Goal: Information Seeking & Learning: Learn about a topic

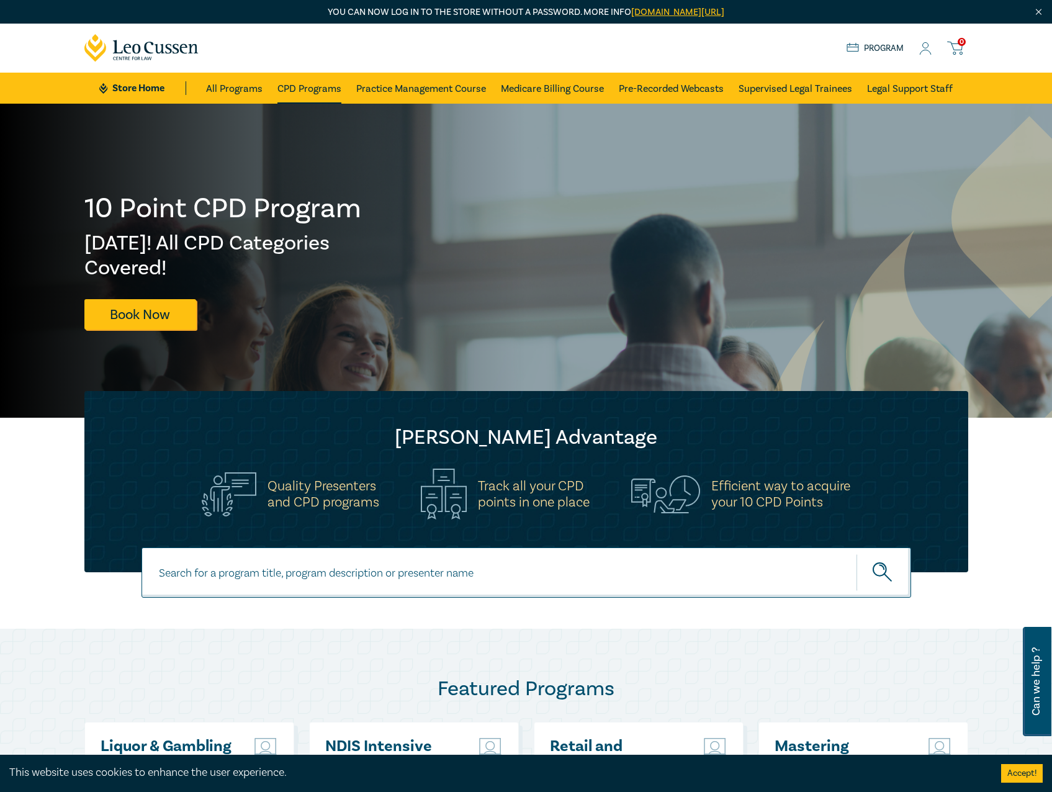
click at [312, 88] on link "CPD Programs" at bounding box center [310, 88] width 64 height 31
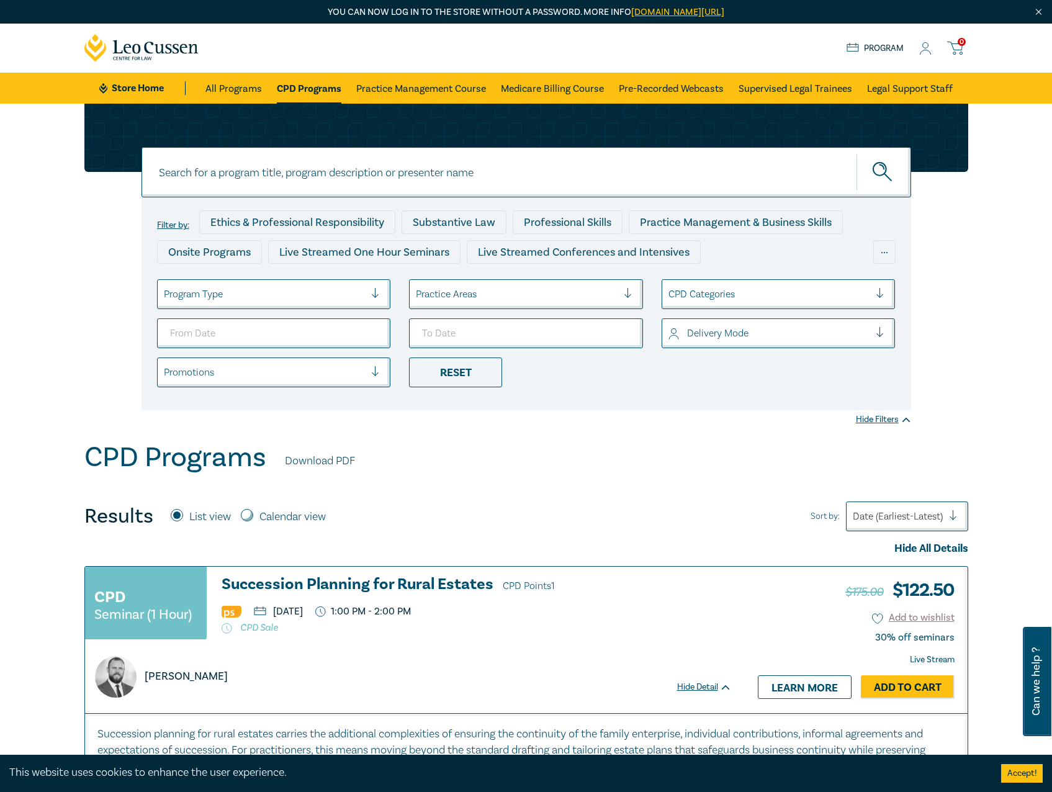
click at [882, 251] on div "..." at bounding box center [884, 252] width 22 height 24
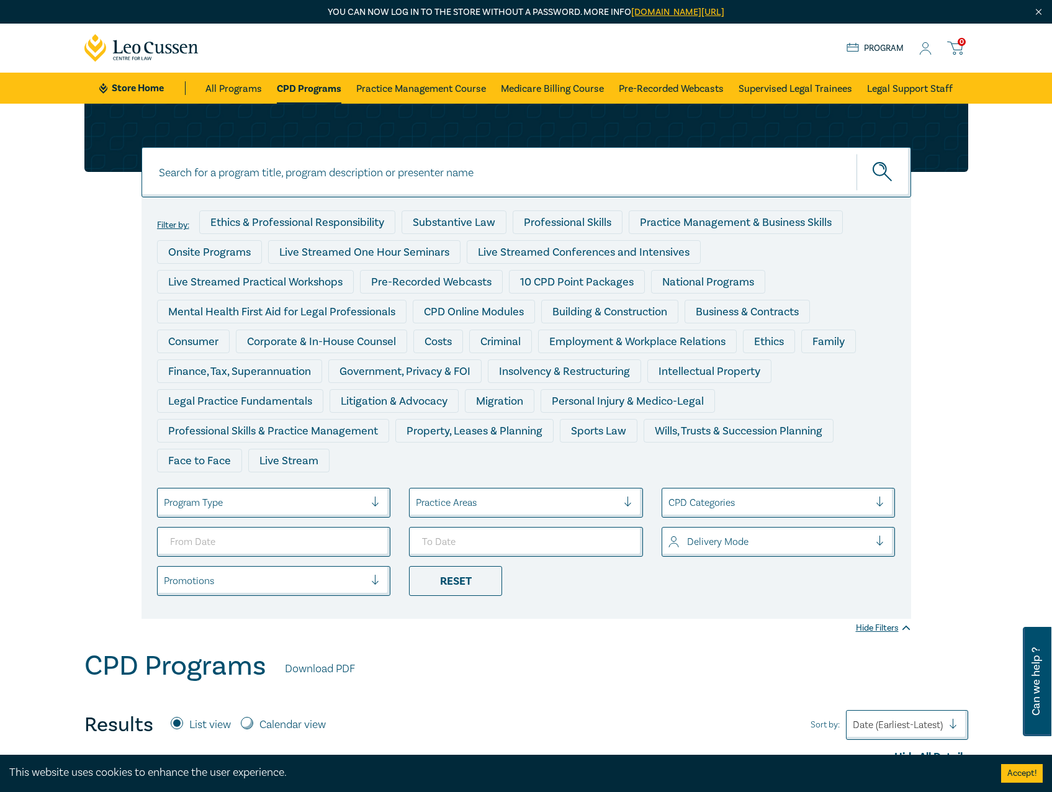
click at [410, 168] on input at bounding box center [527, 172] width 770 height 50
type input "deceased"
click at [857, 153] on button "submit" at bounding box center [884, 172] width 55 height 38
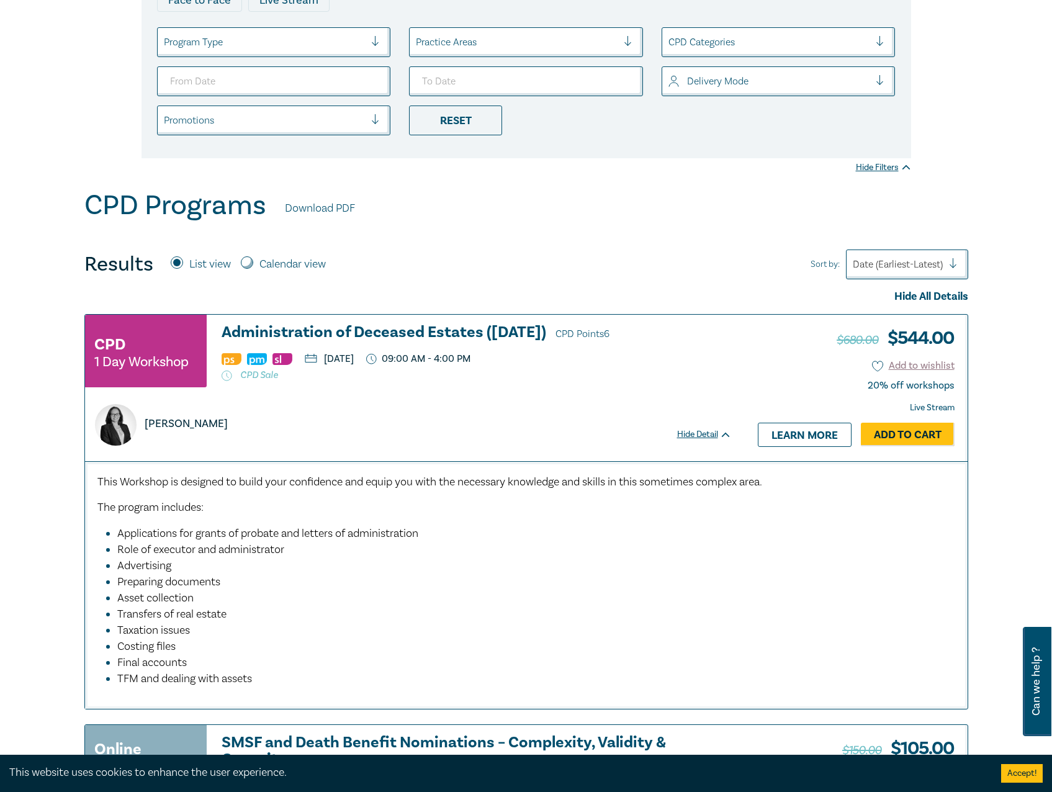
scroll to position [621, 0]
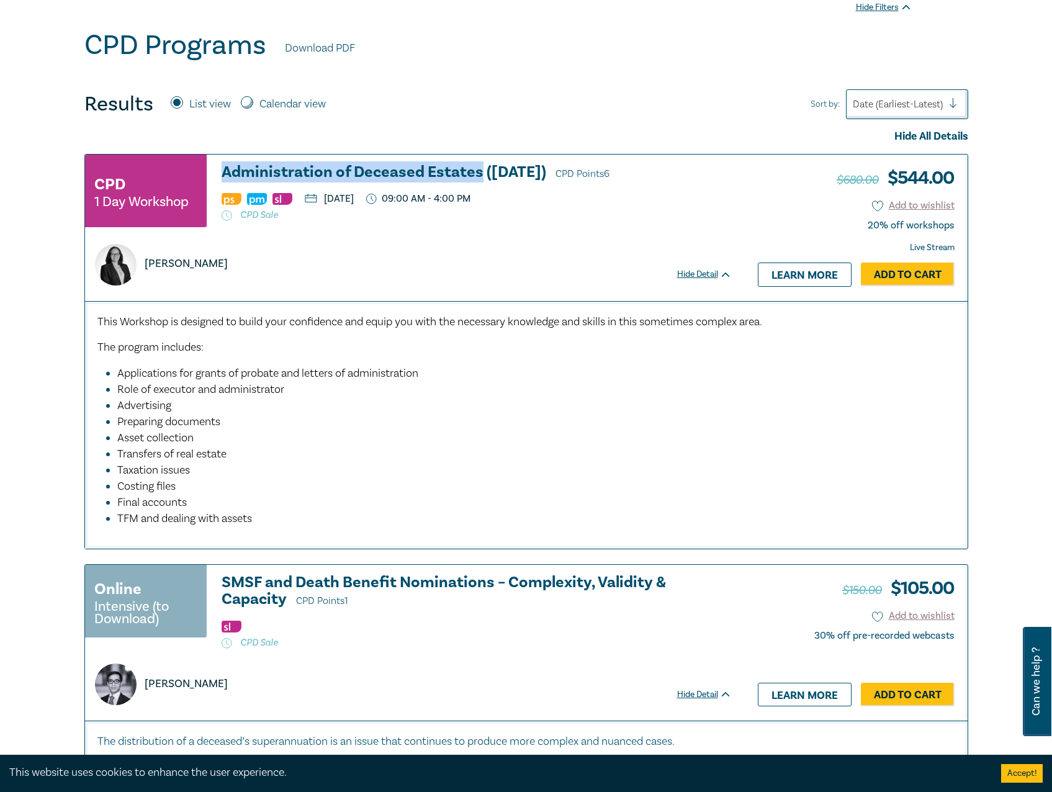
drag, startPoint x: 217, startPoint y: 174, endPoint x: 479, endPoint y: 168, distance: 262.1
click at [479, 168] on div "CPD 1 Day Workshop Administration of Deceased Estates ([DATE]) CPD Points 6 [DA…" at bounding box center [408, 196] width 647 height 65
copy h3 "Administration of Deceased Estates"
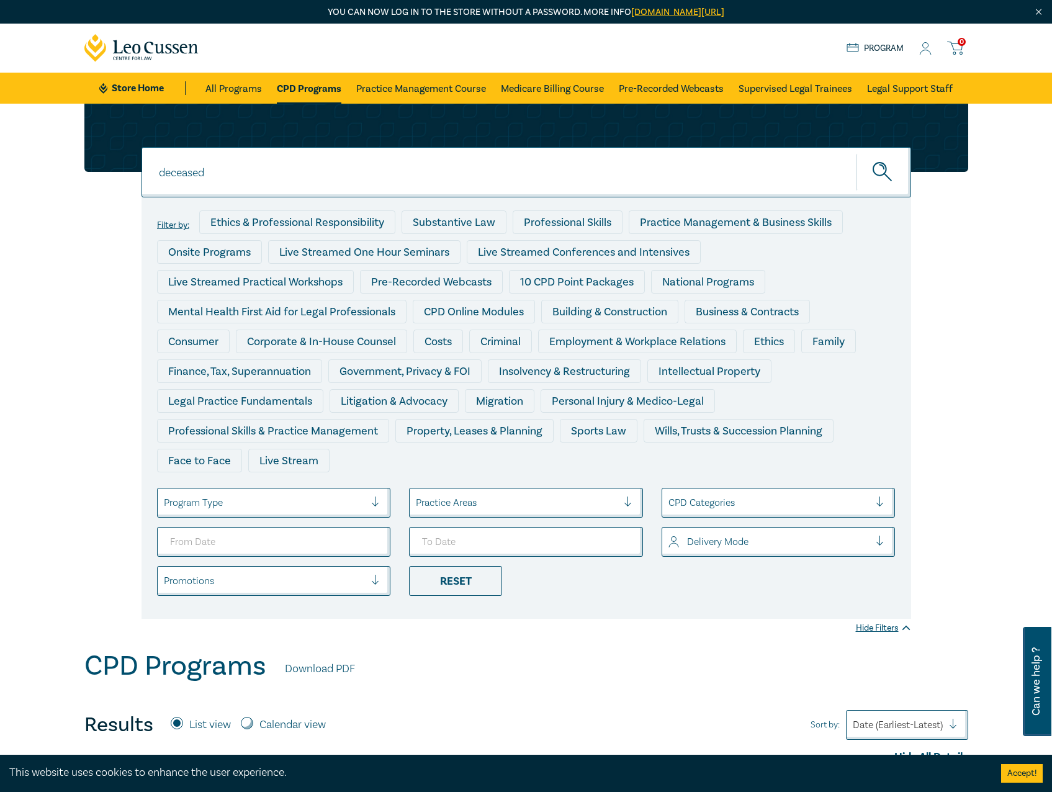
scroll to position [248, 0]
